Goal: Navigation & Orientation: Find specific page/section

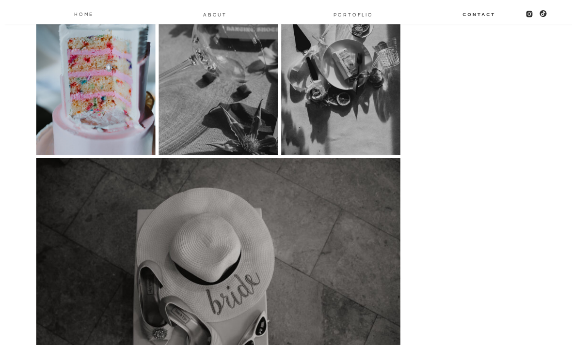
scroll to position [2205, 0]
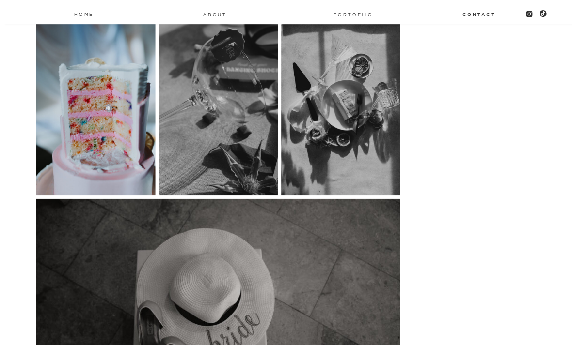
click at [353, 16] on nav "PORTOFLIO" at bounding box center [352, 15] width 47 height 8
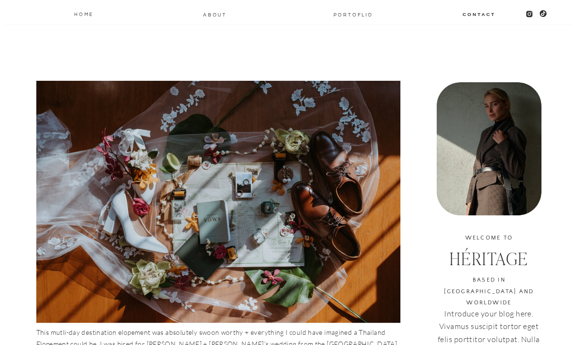
scroll to position [308, 0]
